Goal: Communication & Community: Share content

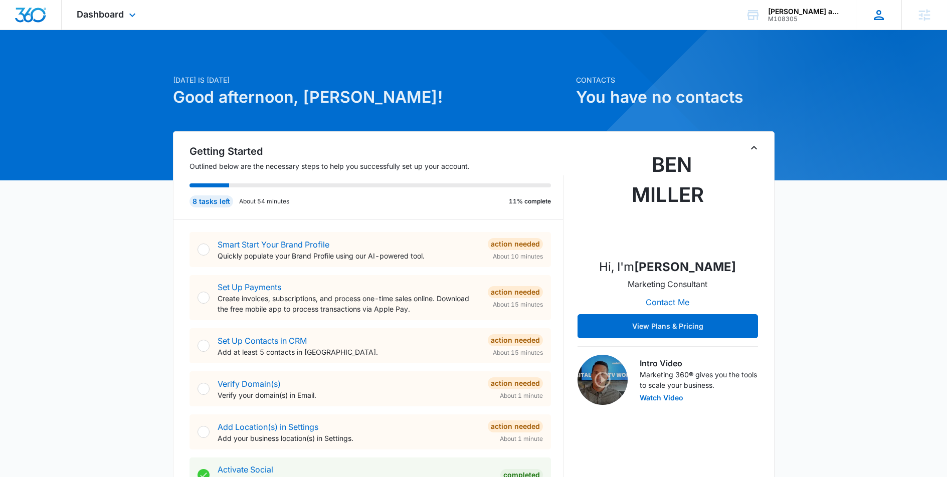
click at [667, 15] on icon at bounding box center [878, 15] width 15 height 15
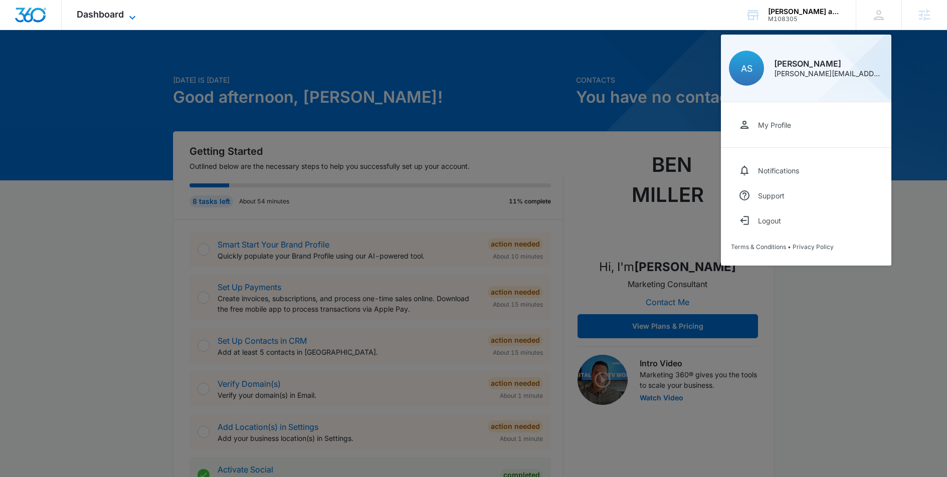
click at [134, 12] on icon at bounding box center [132, 18] width 12 height 12
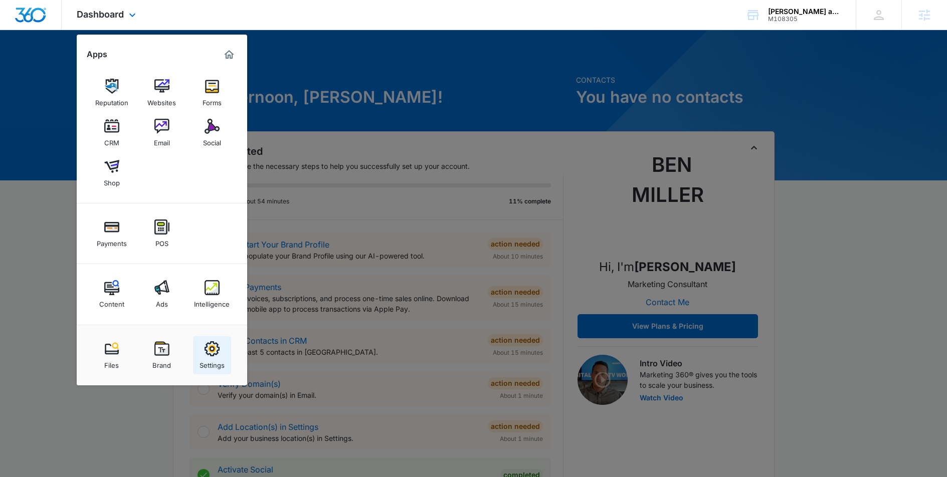
click at [223, 352] on link "Settings" at bounding box center [212, 355] width 38 height 38
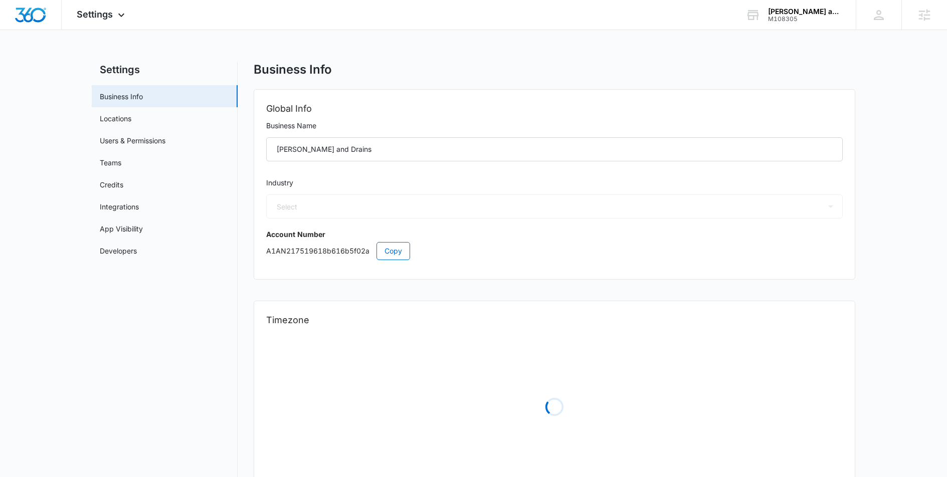
select select "8"
select select "US"
select select "America/Denver"
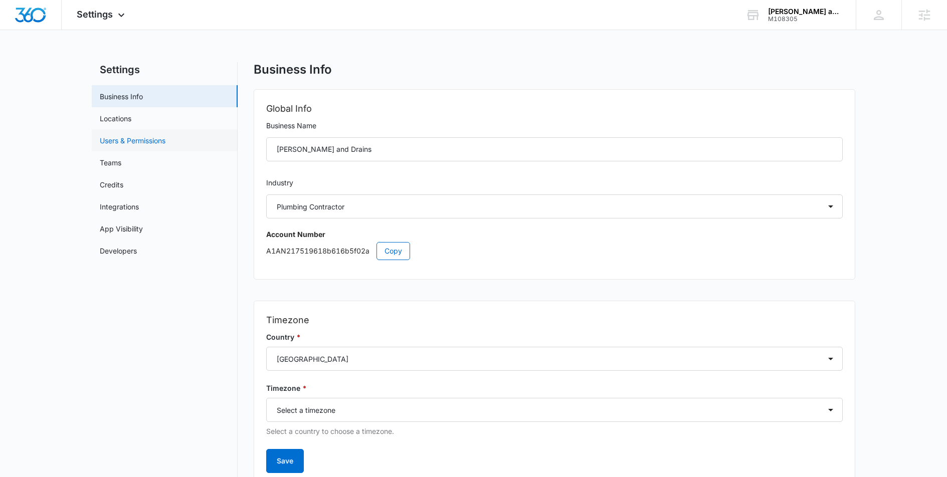
click at [143, 143] on link "Users & Permissions" at bounding box center [133, 140] width 66 height 11
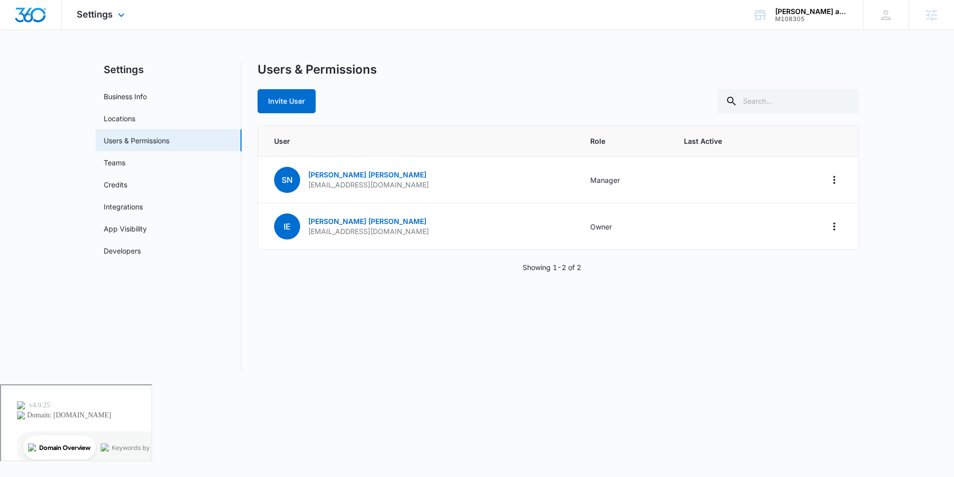
click at [107, 20] on div "Settings Apps Reputation Websites Forms CRM Email Social Shop Payments POS Cont…" at bounding box center [102, 15] width 81 height 30
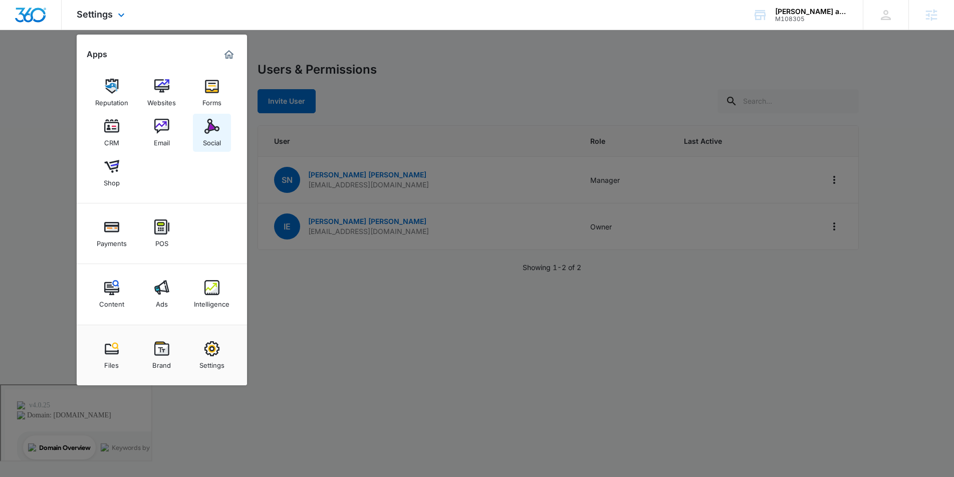
click at [212, 138] on div "Social" at bounding box center [212, 140] width 18 height 13
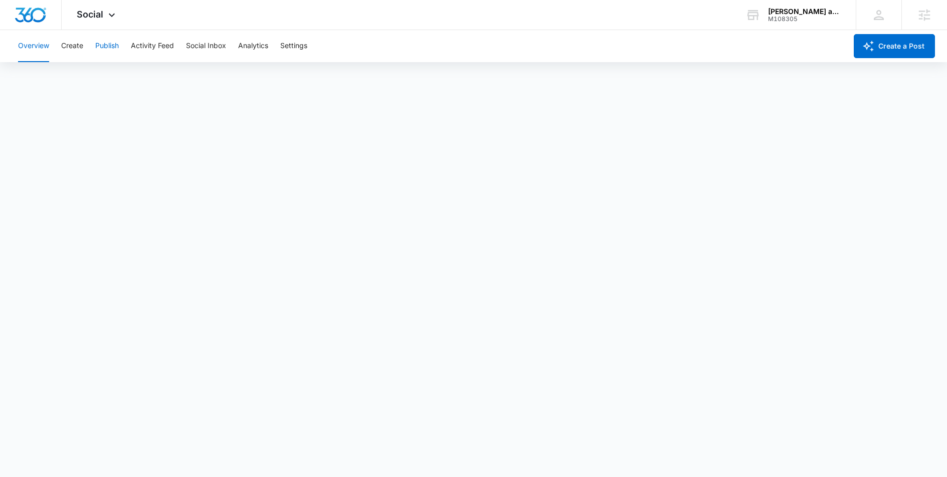
click at [103, 50] on button "Publish" at bounding box center [107, 46] width 24 height 32
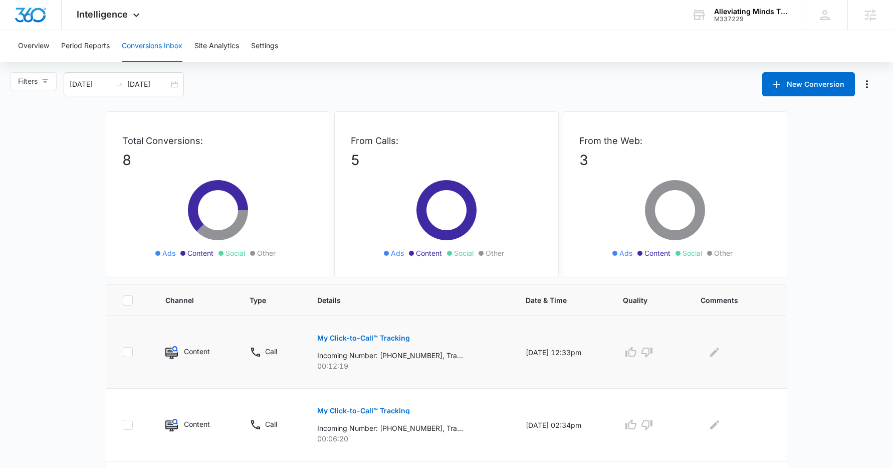
click at [368, 349] on button "My Click-to-Call™ Tracking" at bounding box center [363, 338] width 93 height 24
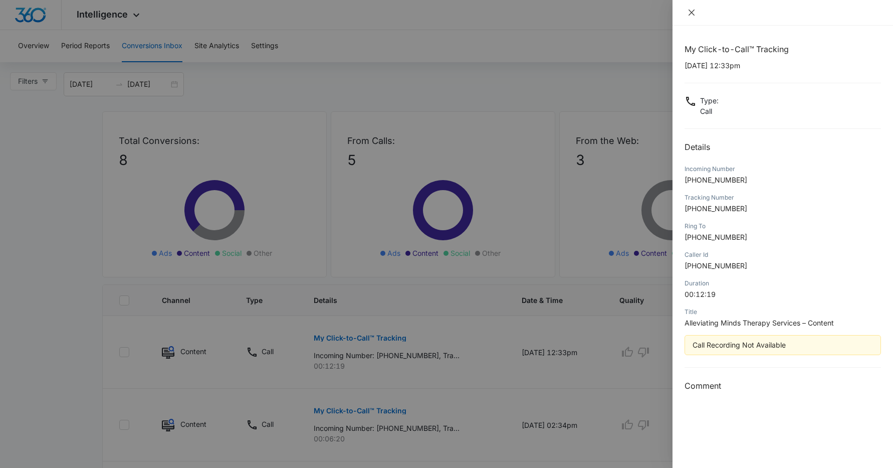
click at [693, 14] on icon "close" at bounding box center [692, 13] width 8 height 8
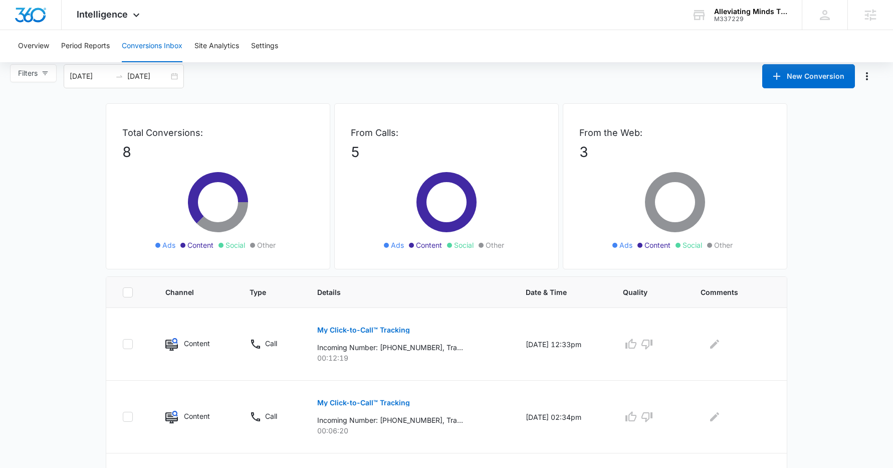
scroll to position [8, 0]
